Goal: Task Accomplishment & Management: Complete application form

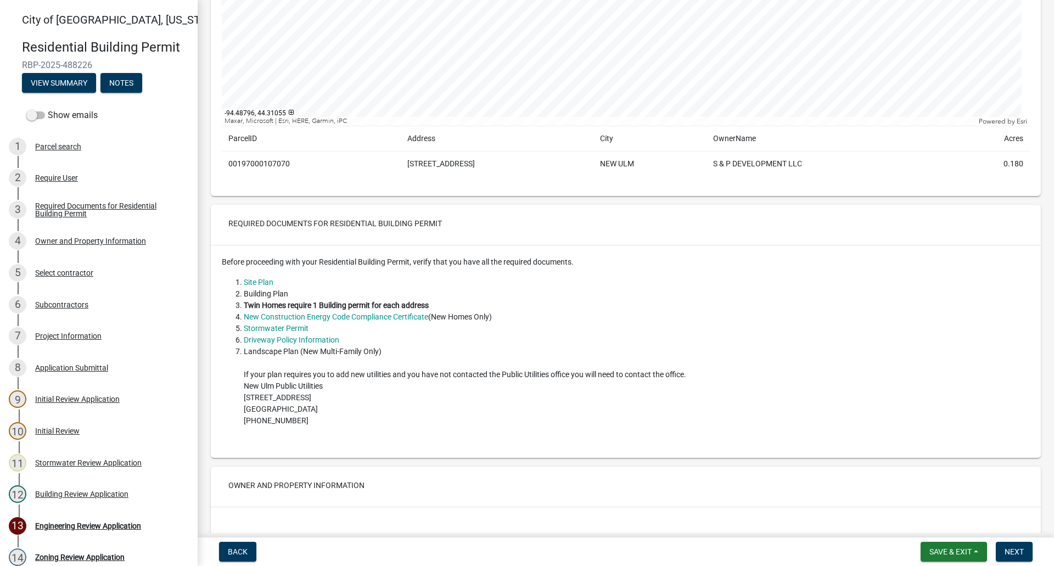
scroll to position [275, 0]
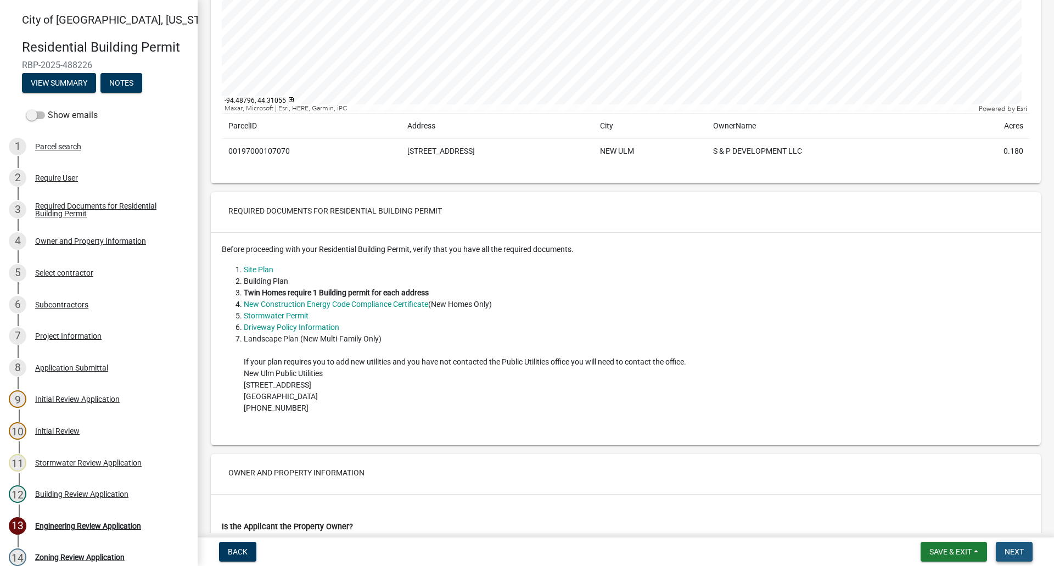
click at [1017, 546] on button "Next" at bounding box center [1014, 552] width 37 height 20
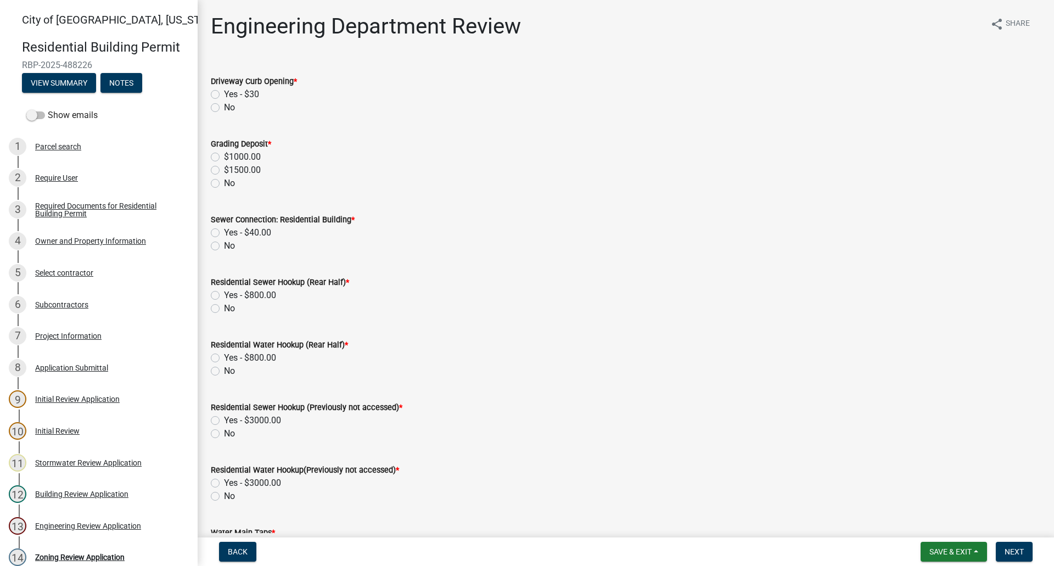
click at [224, 107] on label "No" at bounding box center [229, 107] width 11 height 13
click at [224, 107] on input "No" at bounding box center [227, 104] width 7 height 7
radio input "true"
click at [224, 170] on label "$1500.00" at bounding box center [242, 170] width 37 height 13
click at [224, 170] on input "$1500.00" at bounding box center [227, 167] width 7 height 7
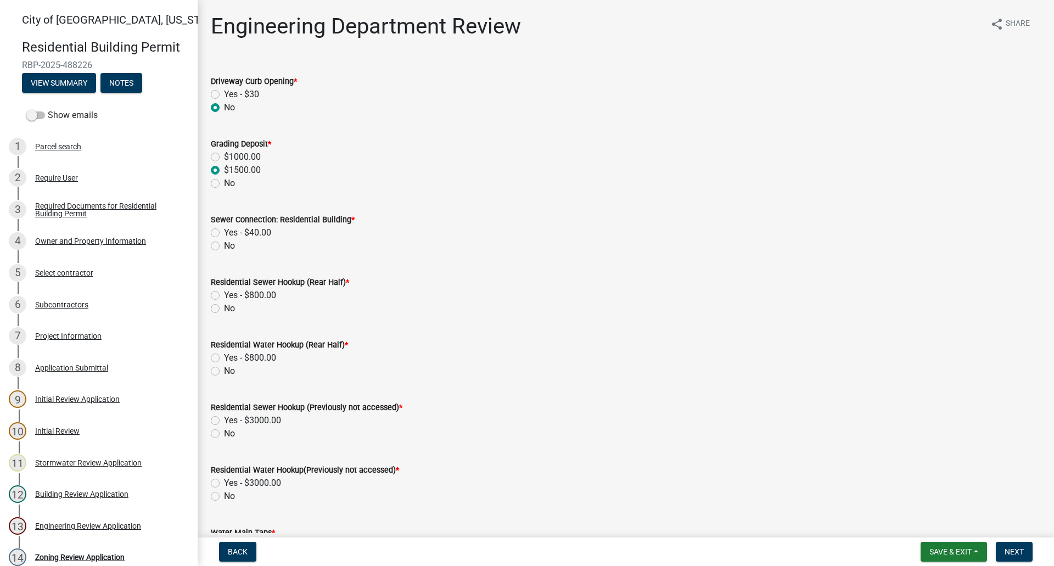
radio input "true"
click at [224, 232] on label "Yes - $40.00" at bounding box center [247, 232] width 47 height 13
click at [224, 232] on input "Yes - $40.00" at bounding box center [227, 229] width 7 height 7
radio input "true"
click at [224, 307] on label "No" at bounding box center [229, 308] width 11 height 13
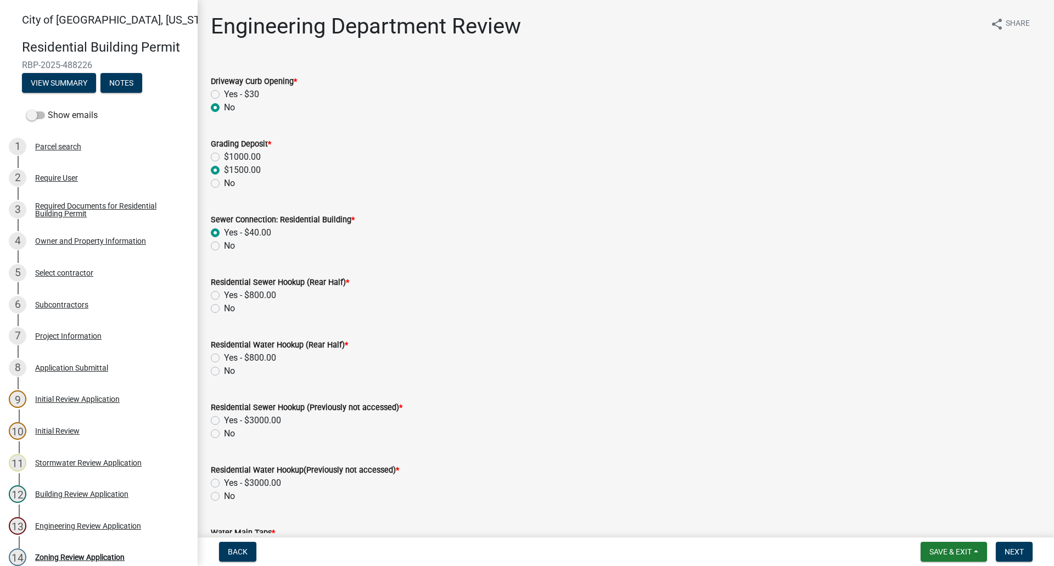
click at [224, 307] on input "No" at bounding box center [227, 305] width 7 height 7
radio input "true"
click at [224, 370] on label "No" at bounding box center [229, 371] width 11 height 13
click at [224, 370] on input "No" at bounding box center [227, 368] width 7 height 7
radio input "true"
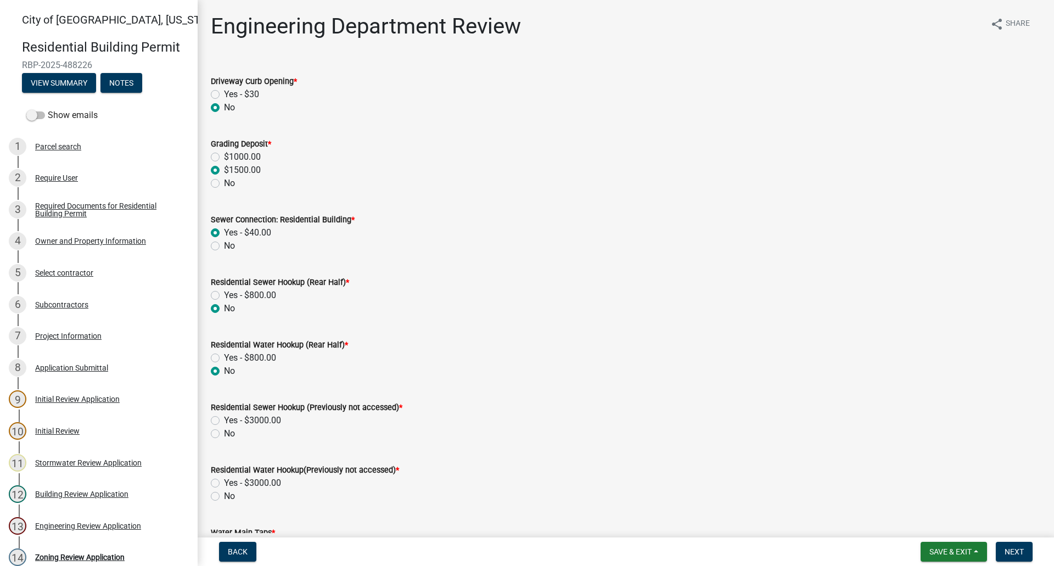
click at [224, 435] on label "No" at bounding box center [229, 433] width 11 height 13
click at [224, 434] on input "No" at bounding box center [227, 430] width 7 height 7
radio input "true"
click at [224, 495] on label "No" at bounding box center [229, 496] width 11 height 13
click at [224, 495] on input "No" at bounding box center [227, 493] width 7 height 7
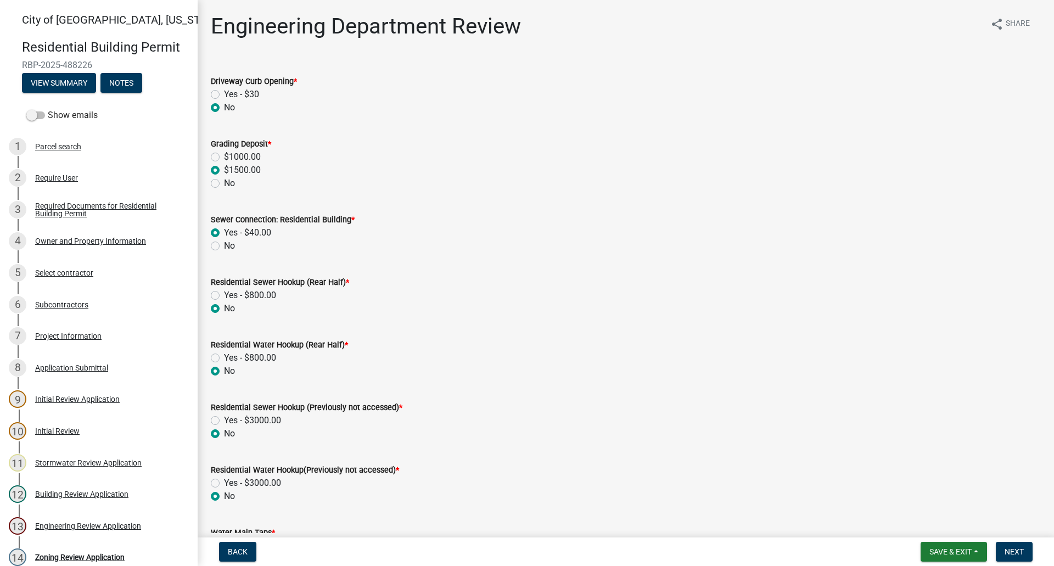
radio input "true"
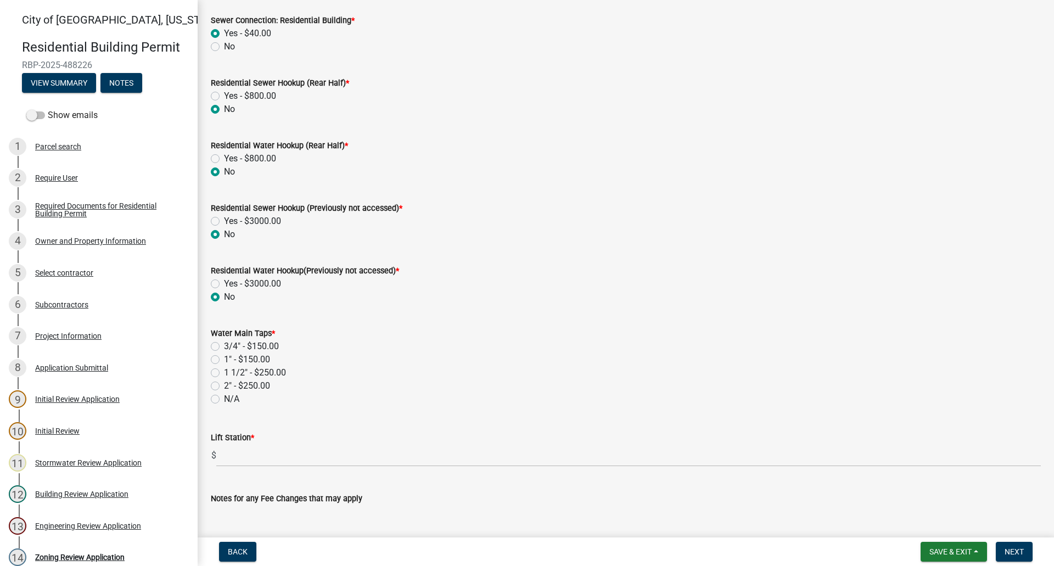
scroll to position [220, 0]
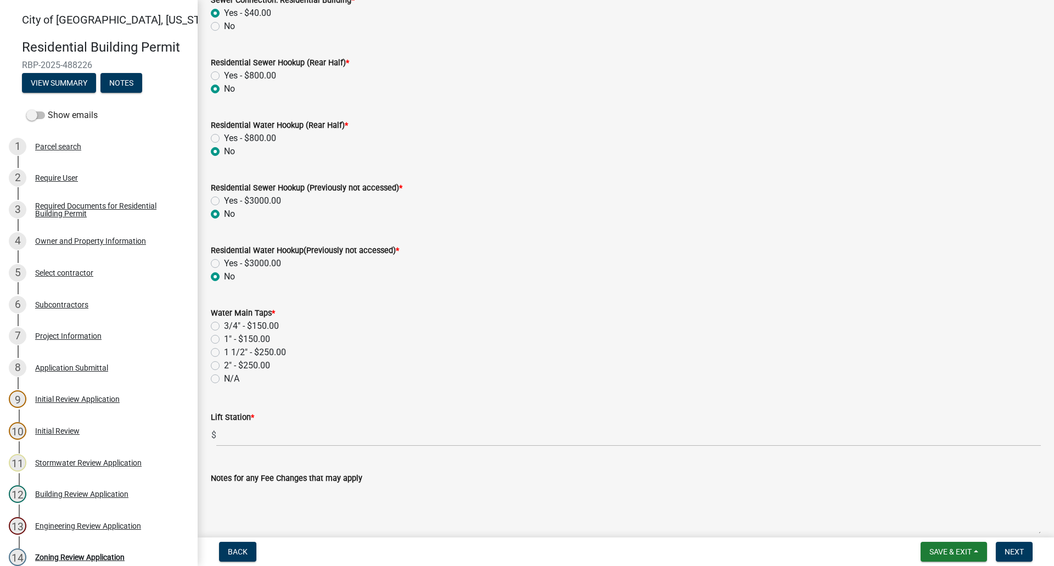
click at [224, 377] on label "N/A" at bounding box center [231, 378] width 15 height 13
click at [224, 377] on input "N/A" at bounding box center [227, 375] width 7 height 7
radio input "true"
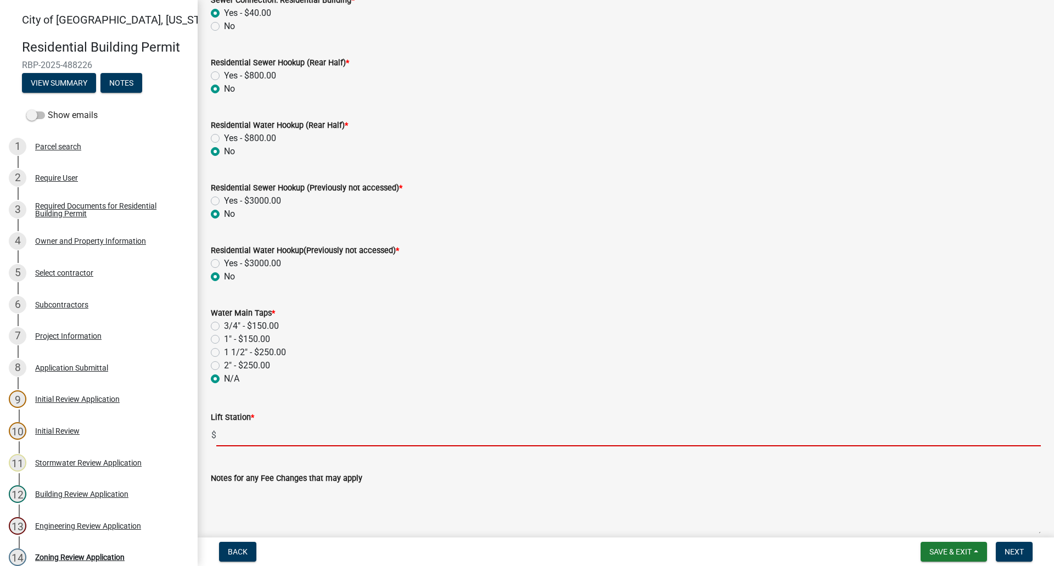
click at [240, 437] on input "text" at bounding box center [628, 435] width 825 height 23
type input "0"
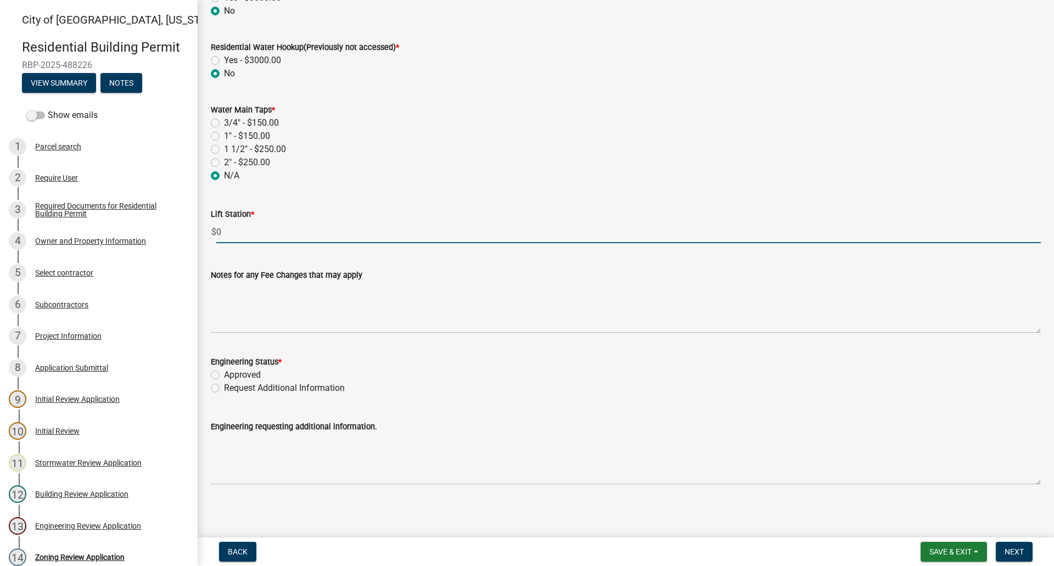
scroll to position [426, 0]
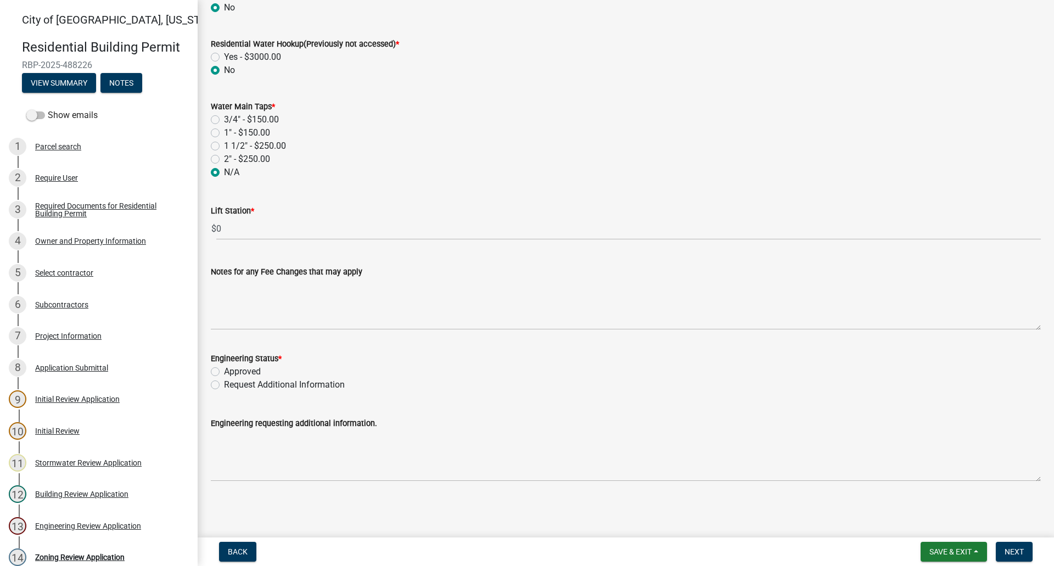
click at [224, 370] on label "Approved" at bounding box center [242, 371] width 37 height 13
click at [224, 370] on input "Approved" at bounding box center [227, 368] width 7 height 7
radio input "true"
click at [1015, 556] on span "Next" at bounding box center [1014, 551] width 19 height 9
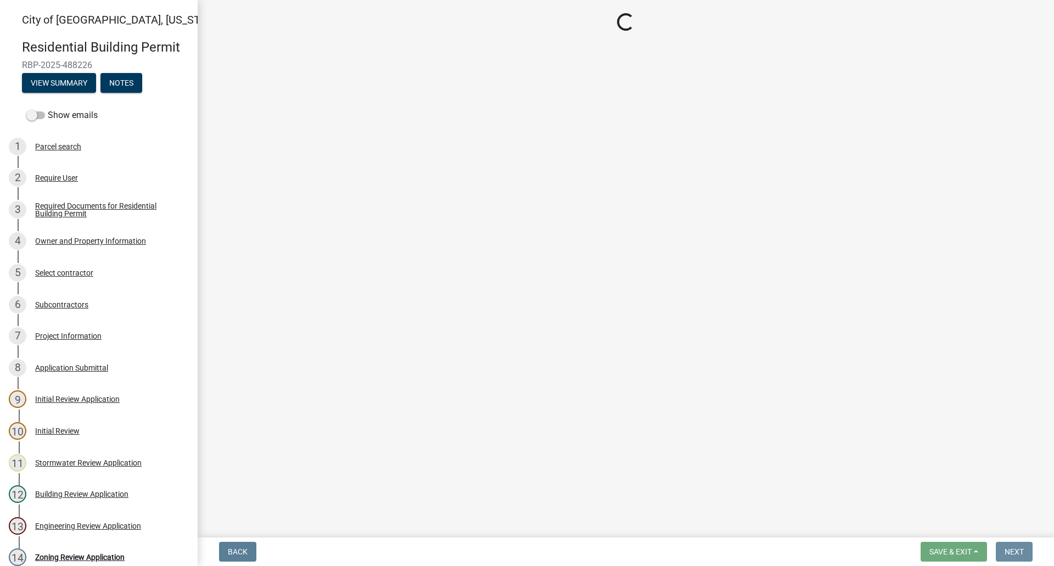
scroll to position [0, 0]
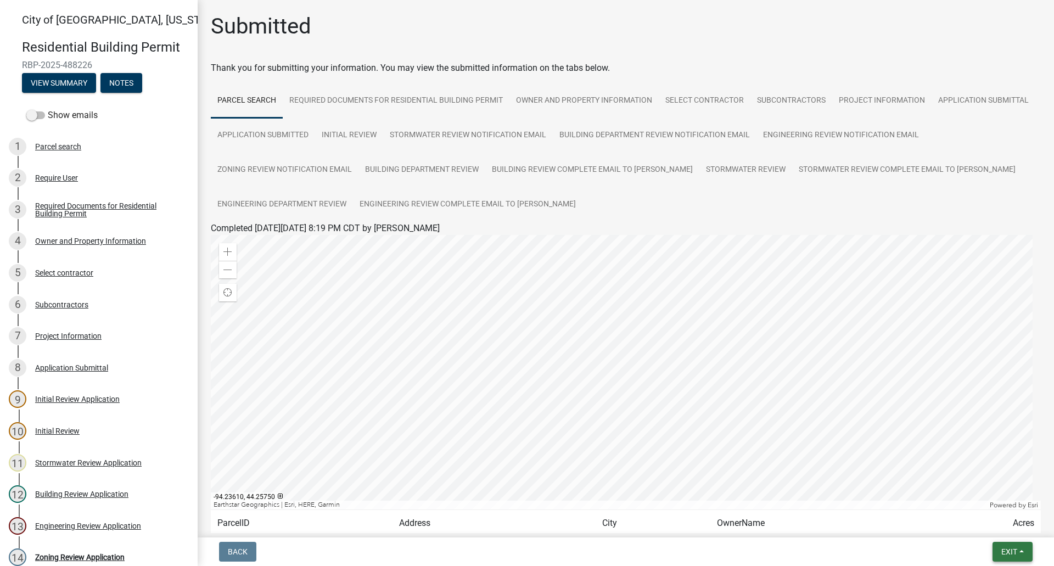
click at [1020, 549] on button "Exit" at bounding box center [1013, 552] width 40 height 20
click at [1005, 526] on button "Save & Exit" at bounding box center [989, 523] width 88 height 26
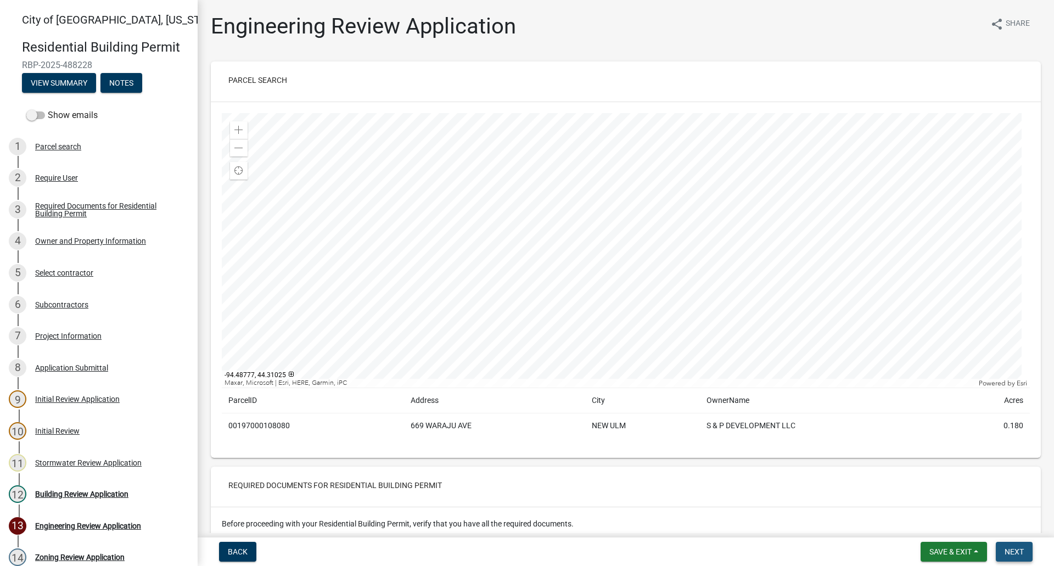
click at [1017, 549] on span "Next" at bounding box center [1014, 551] width 19 height 9
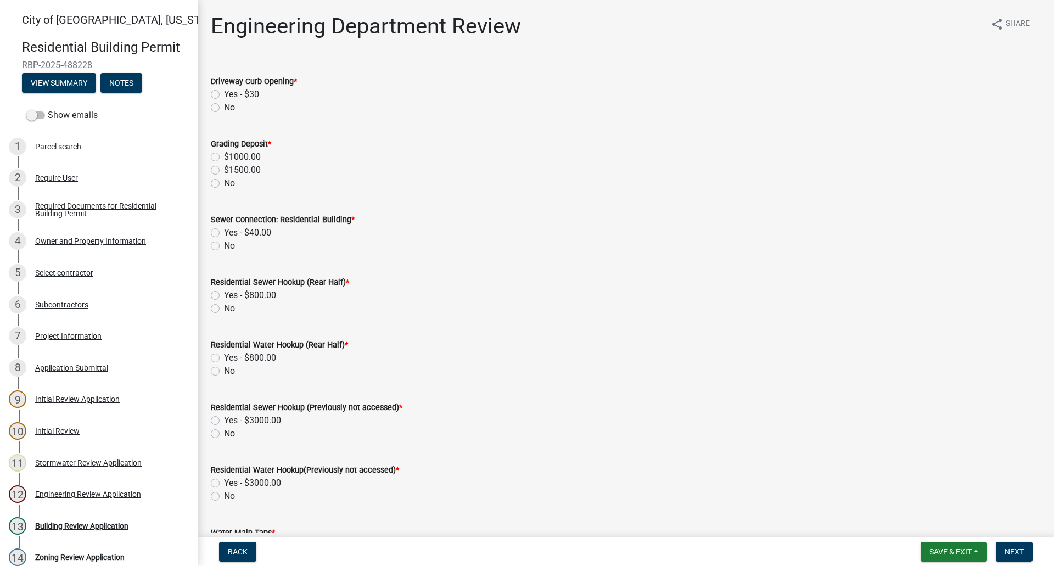
click at [224, 109] on label "No" at bounding box center [229, 107] width 11 height 13
click at [224, 108] on input "No" at bounding box center [227, 104] width 7 height 7
radio input "true"
click at [224, 167] on label "$1500.00" at bounding box center [242, 170] width 37 height 13
click at [224, 167] on input "$1500.00" at bounding box center [227, 167] width 7 height 7
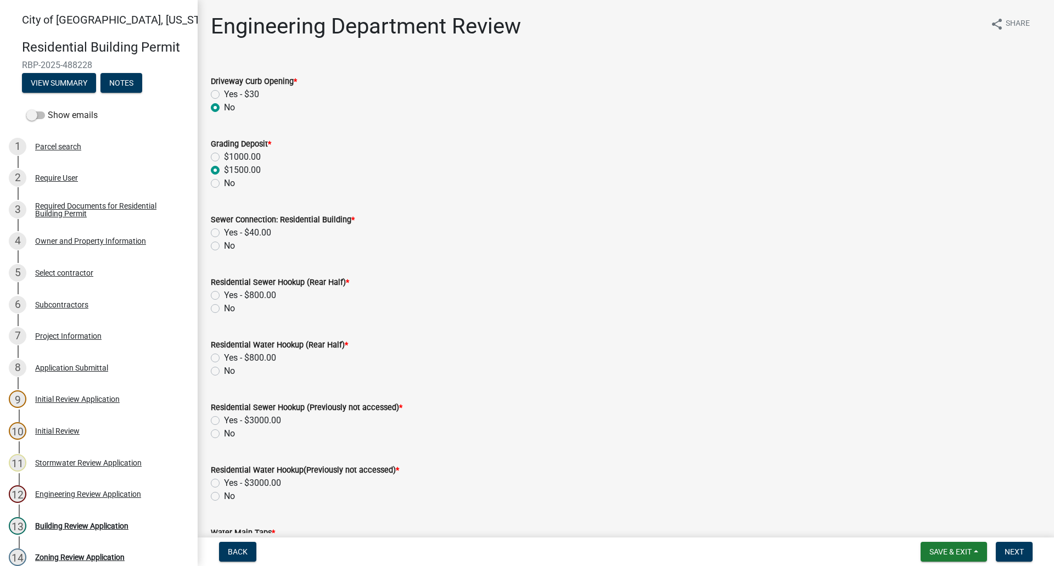
radio input "true"
click at [224, 232] on label "Yes - $40.00" at bounding box center [247, 232] width 47 height 13
click at [224, 232] on input "Yes - $40.00" at bounding box center [227, 229] width 7 height 7
radio input "true"
click at [224, 309] on label "No" at bounding box center [229, 308] width 11 height 13
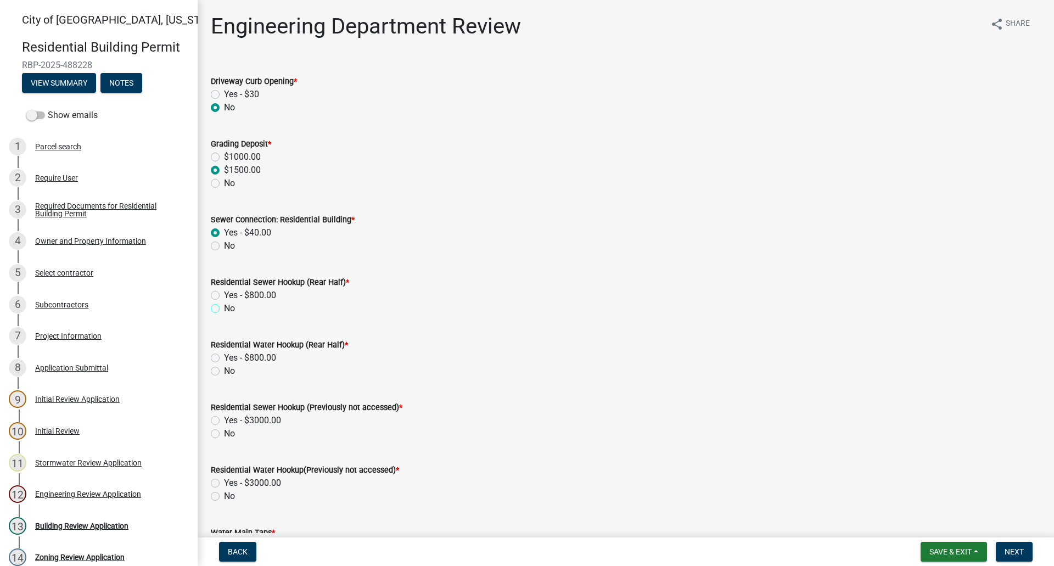
click at [224, 309] on input "No" at bounding box center [227, 305] width 7 height 7
radio input "true"
click at [224, 372] on label "No" at bounding box center [229, 371] width 11 height 13
click at [224, 372] on input "No" at bounding box center [227, 368] width 7 height 7
radio input "true"
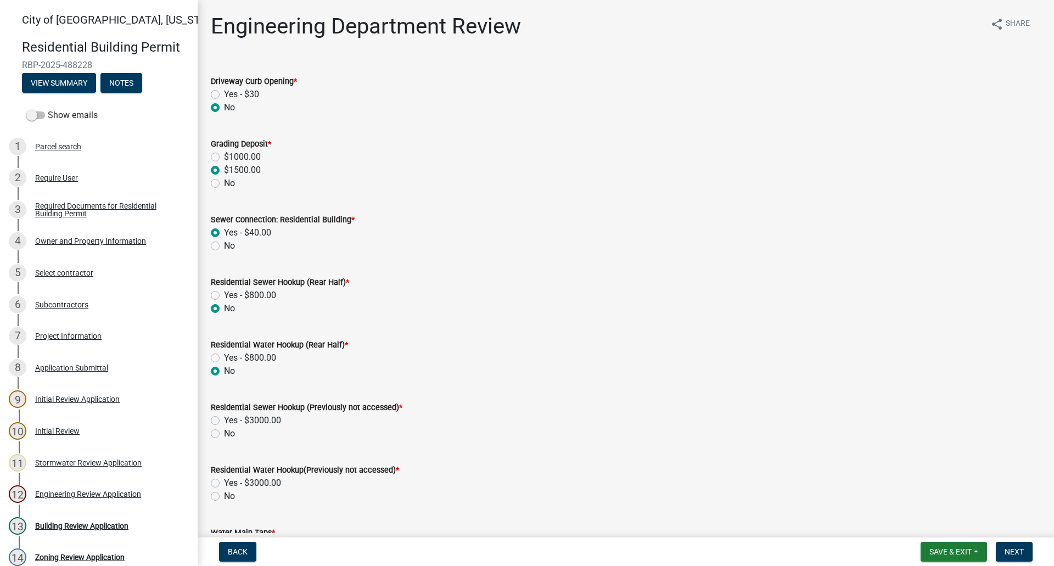
click at [224, 431] on label "No" at bounding box center [229, 433] width 11 height 13
click at [224, 431] on input "No" at bounding box center [227, 430] width 7 height 7
radio input "true"
click at [224, 499] on label "No" at bounding box center [229, 496] width 11 height 13
click at [224, 497] on input "No" at bounding box center [227, 493] width 7 height 7
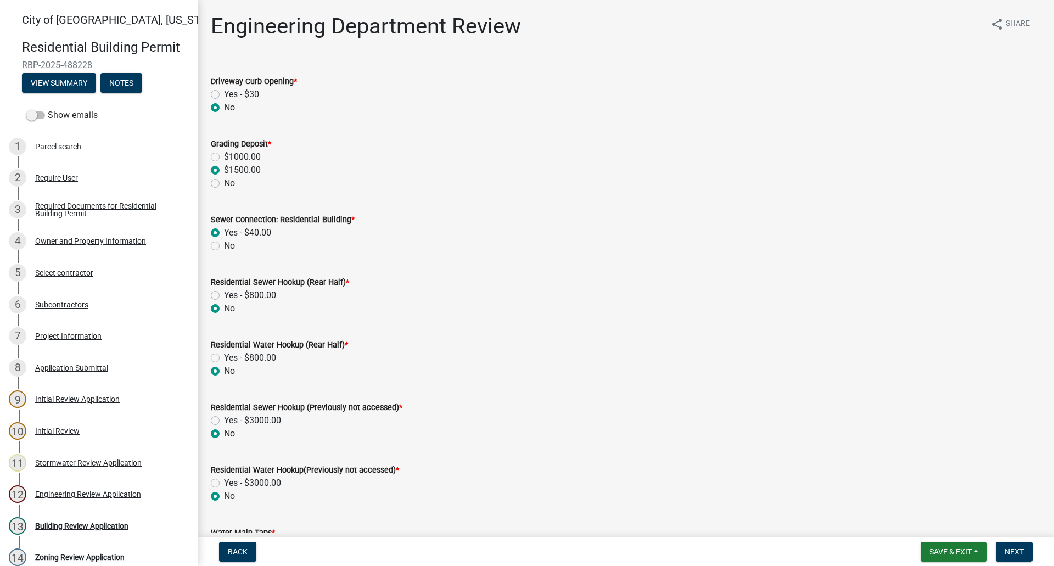
radio input "true"
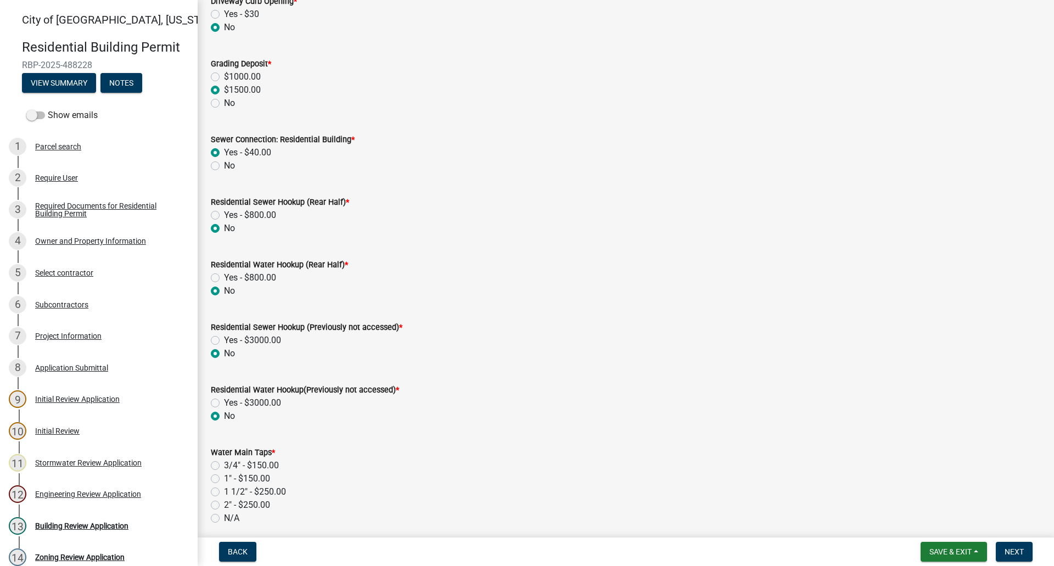
scroll to position [220, 0]
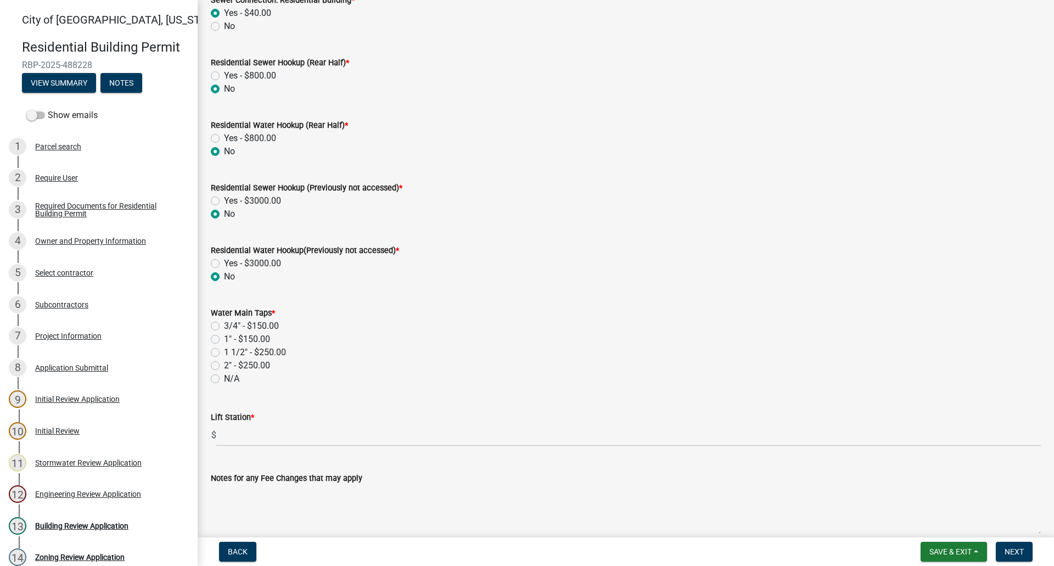
click at [224, 378] on label "N/A" at bounding box center [231, 378] width 15 height 13
click at [224, 378] on input "N/A" at bounding box center [227, 375] width 7 height 7
radio input "true"
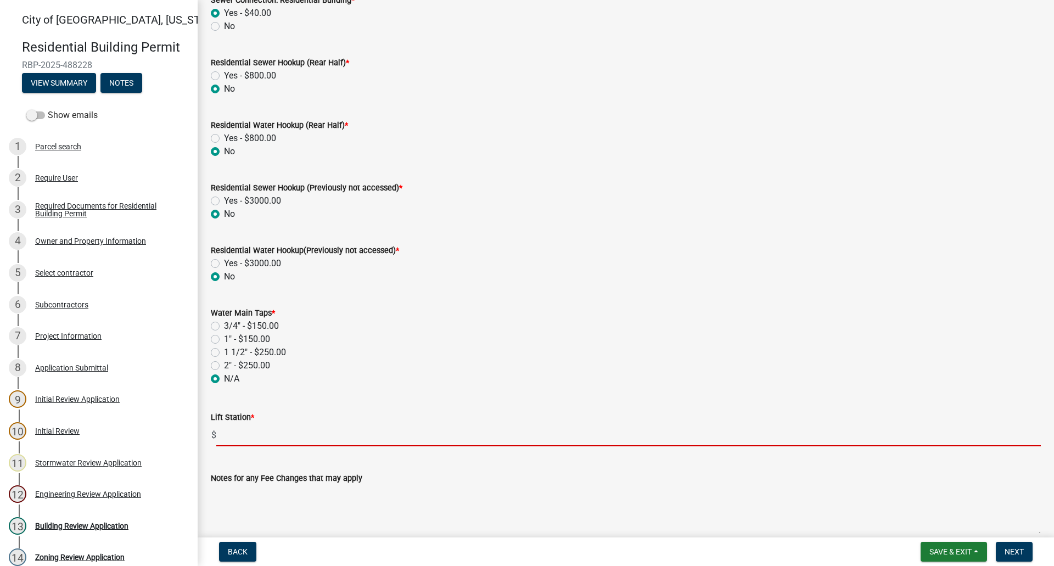
click at [237, 441] on input "text" at bounding box center [628, 435] width 825 height 23
type input "0"
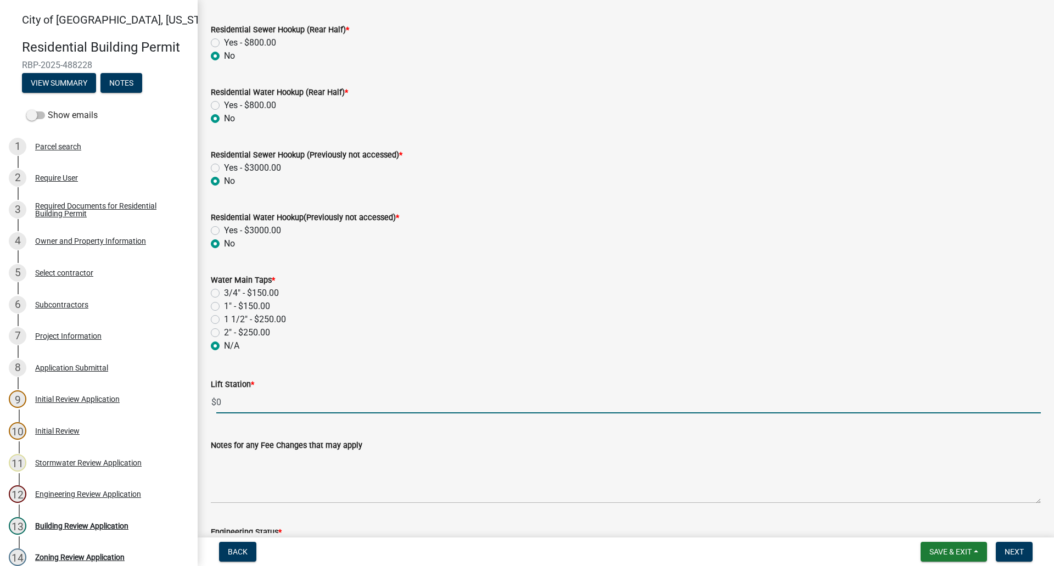
scroll to position [426, 0]
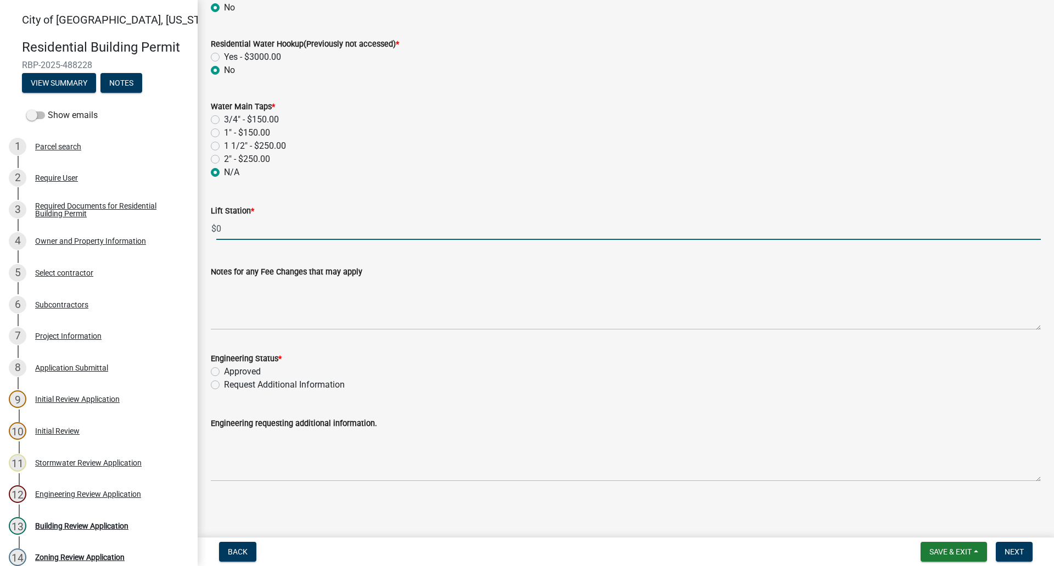
click at [224, 371] on label "Approved" at bounding box center [242, 371] width 37 height 13
click at [224, 371] on input "Approved" at bounding box center [227, 368] width 7 height 7
radio input "true"
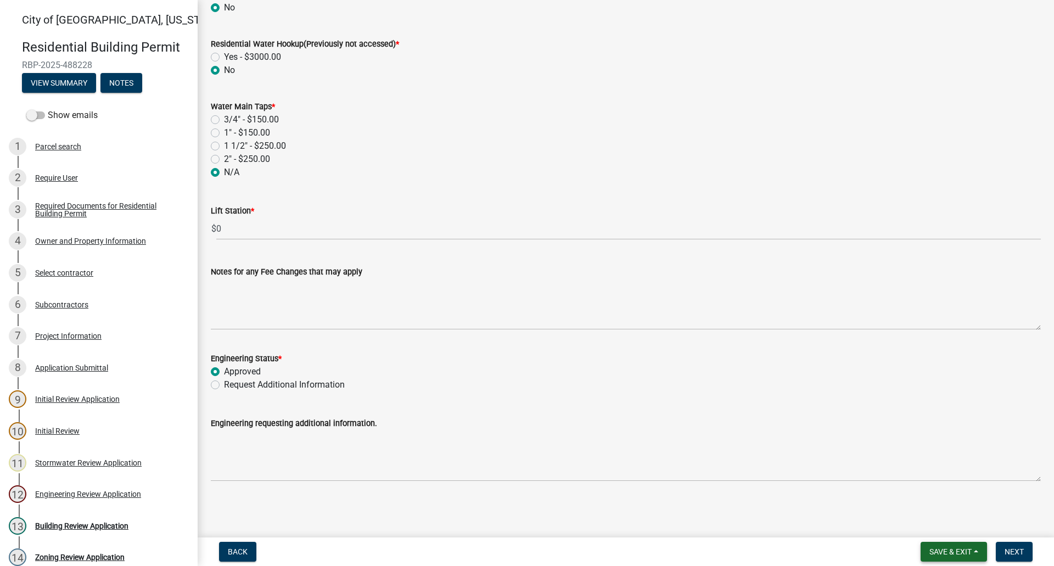
click at [965, 547] on span "Save & Exit" at bounding box center [951, 551] width 42 height 9
click at [1010, 522] on main "Engineering Department Review share Share Driveway Curb Opening * Yes - $30 No …" at bounding box center [626, 266] width 857 height 533
click at [1019, 551] on span "Next" at bounding box center [1014, 551] width 19 height 9
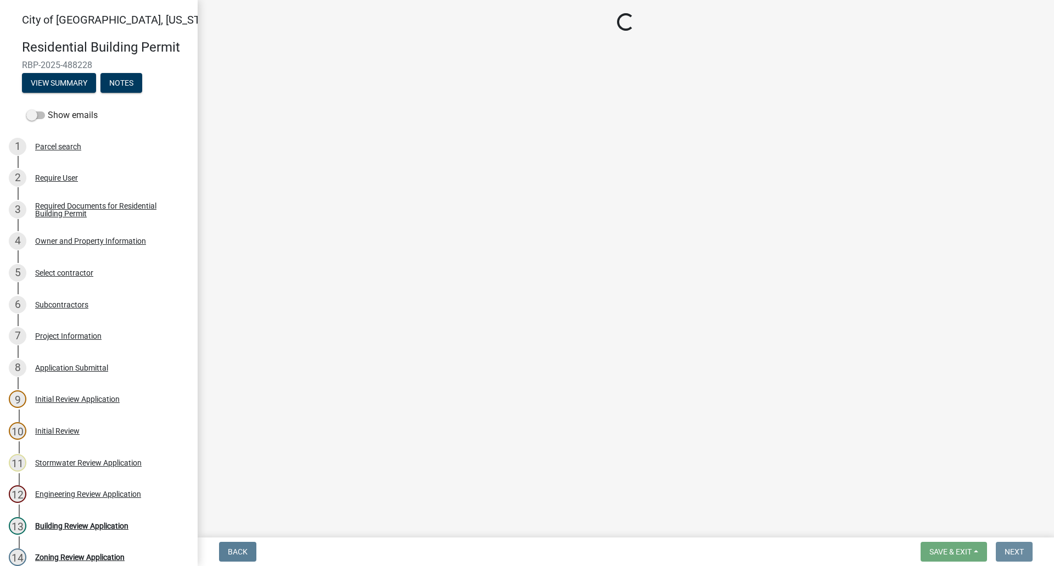
scroll to position [0, 0]
